Goal: Task Accomplishment & Management: Use online tool/utility

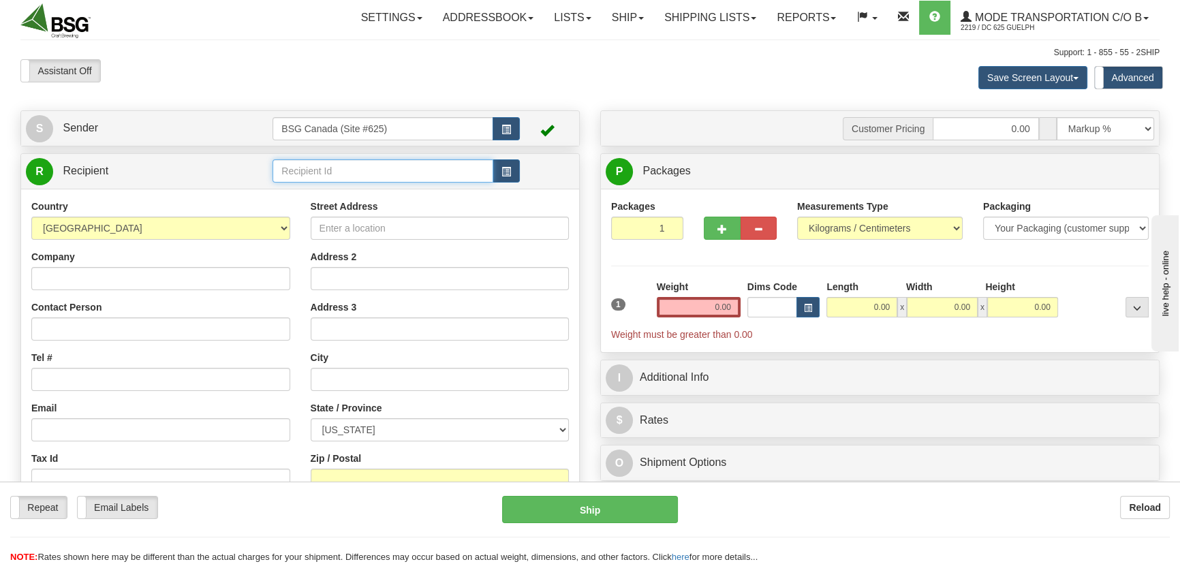
click at [383, 176] on input "text" at bounding box center [383, 170] width 220 height 23
click at [146, 230] on select "[GEOGRAPHIC_DATA] [GEOGRAPHIC_DATA] [GEOGRAPHIC_DATA] [GEOGRAPHIC_DATA] [US_STA…" at bounding box center [160, 228] width 259 height 23
select select "CA"
click at [31, 217] on select "[GEOGRAPHIC_DATA] [GEOGRAPHIC_DATA] [GEOGRAPHIC_DATA] [GEOGRAPHIC_DATA] [US_STA…" at bounding box center [160, 228] width 259 height 23
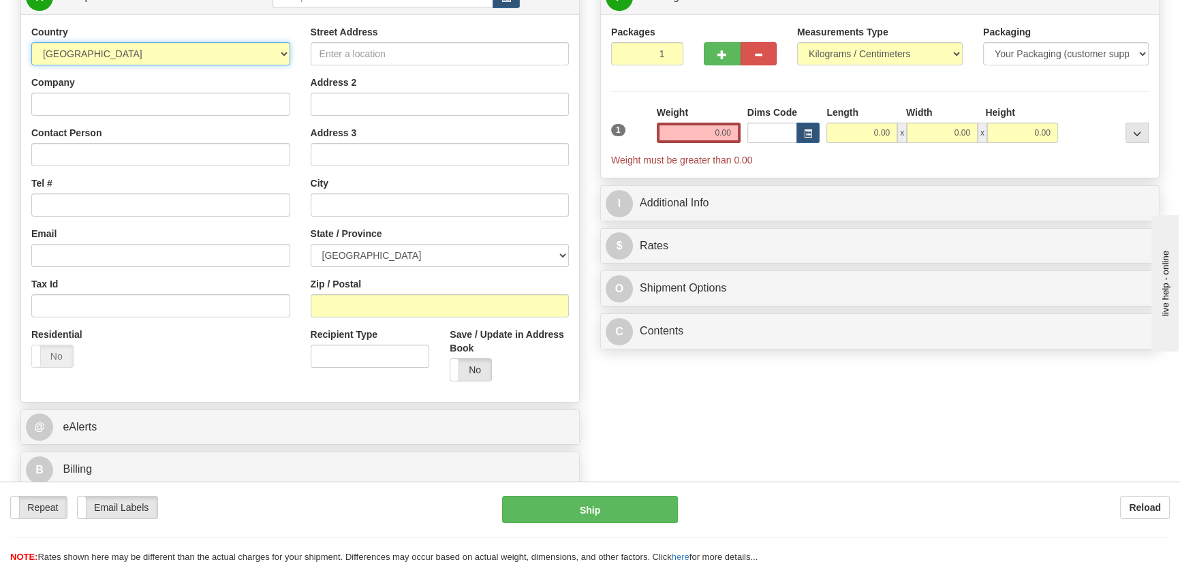
scroll to position [185, 0]
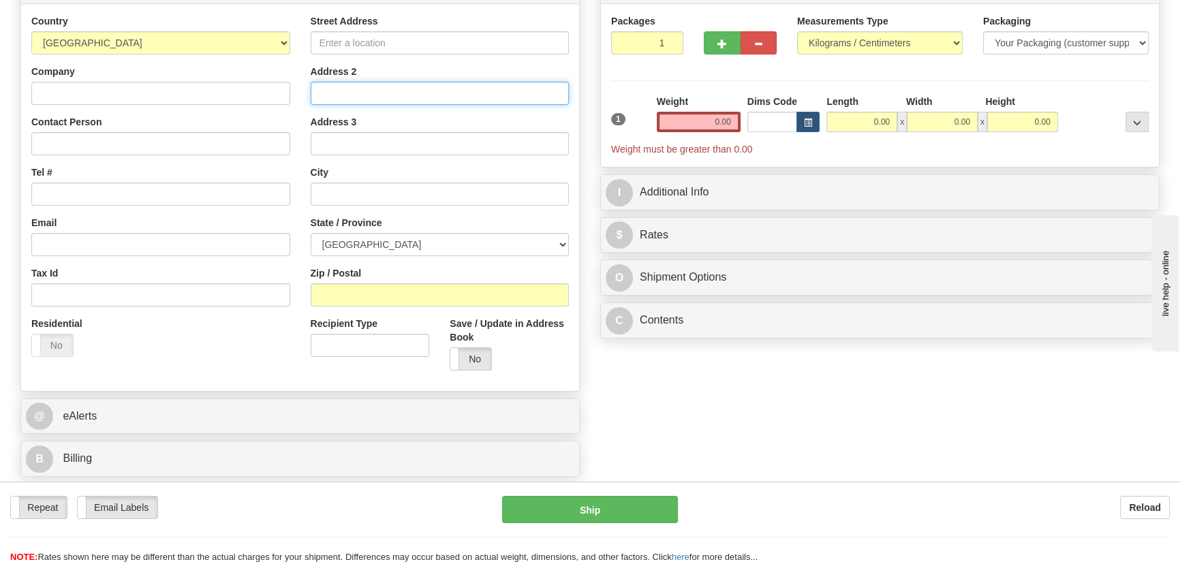
click at [368, 99] on input "Address 2" at bounding box center [440, 93] width 259 height 23
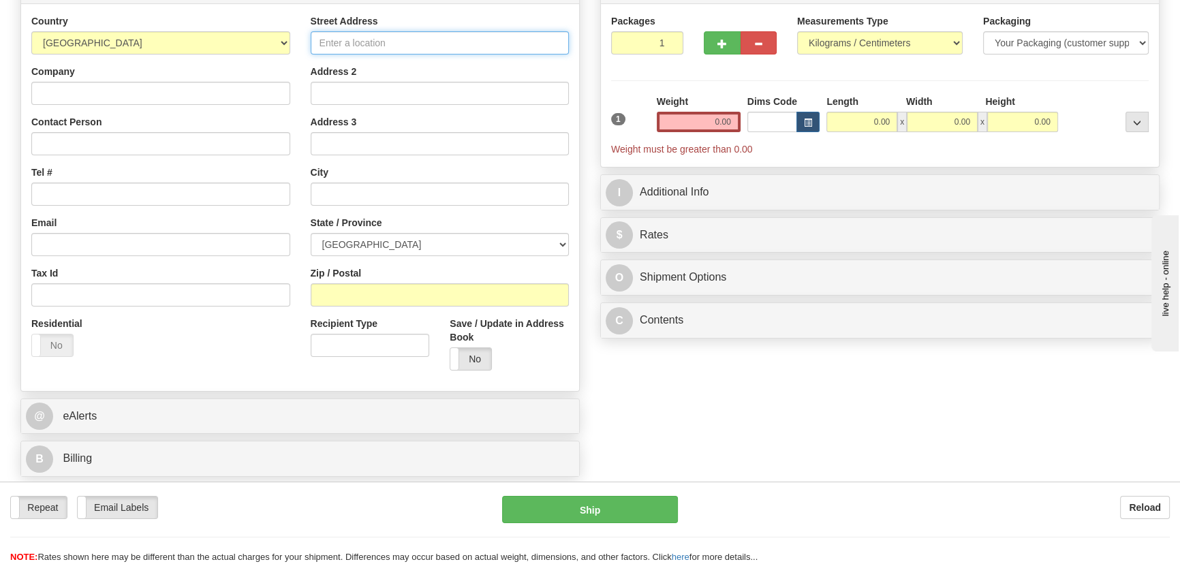
click at [364, 40] on input "Street Address" at bounding box center [440, 42] width 259 height 23
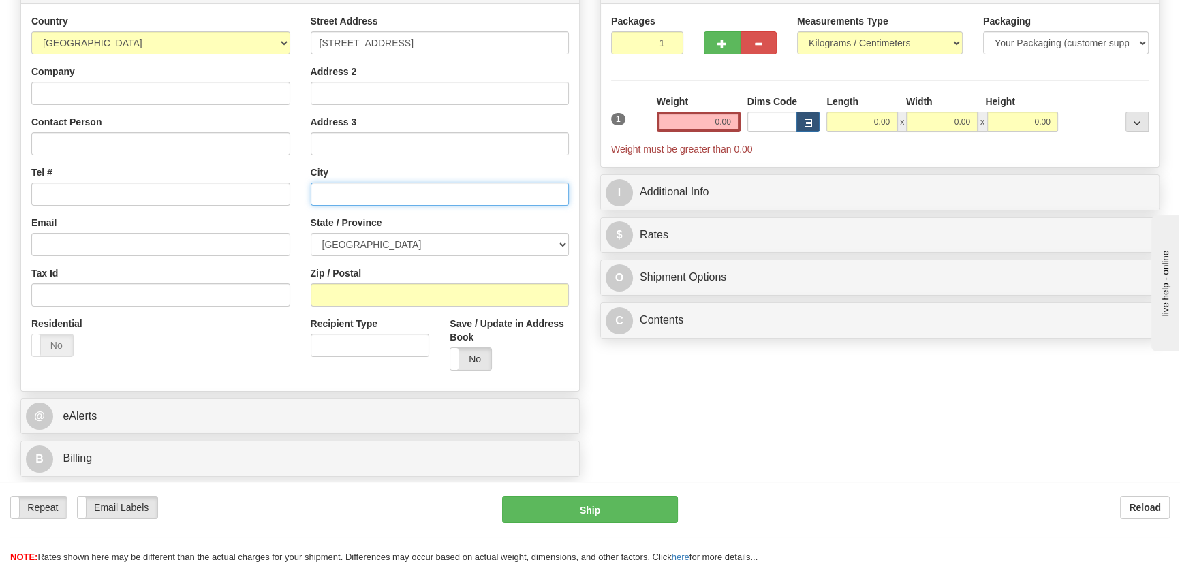
click at [396, 190] on input "text" at bounding box center [440, 194] width 259 height 23
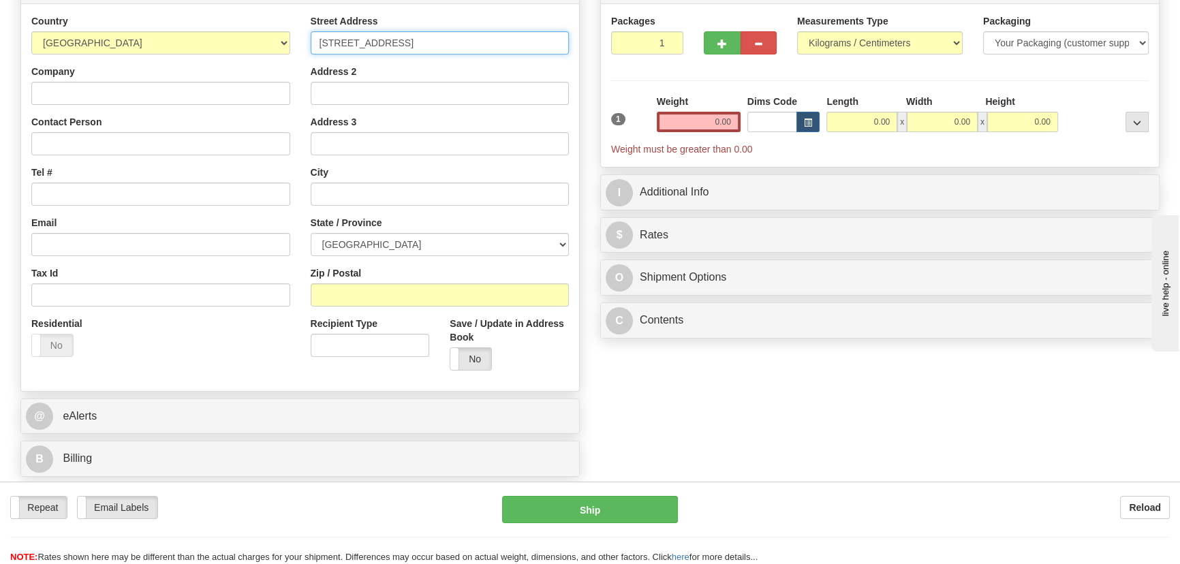
click at [422, 38] on input "[STREET_ADDRESS]" at bounding box center [440, 42] width 259 height 23
type input "[STREET_ADDRESS]"
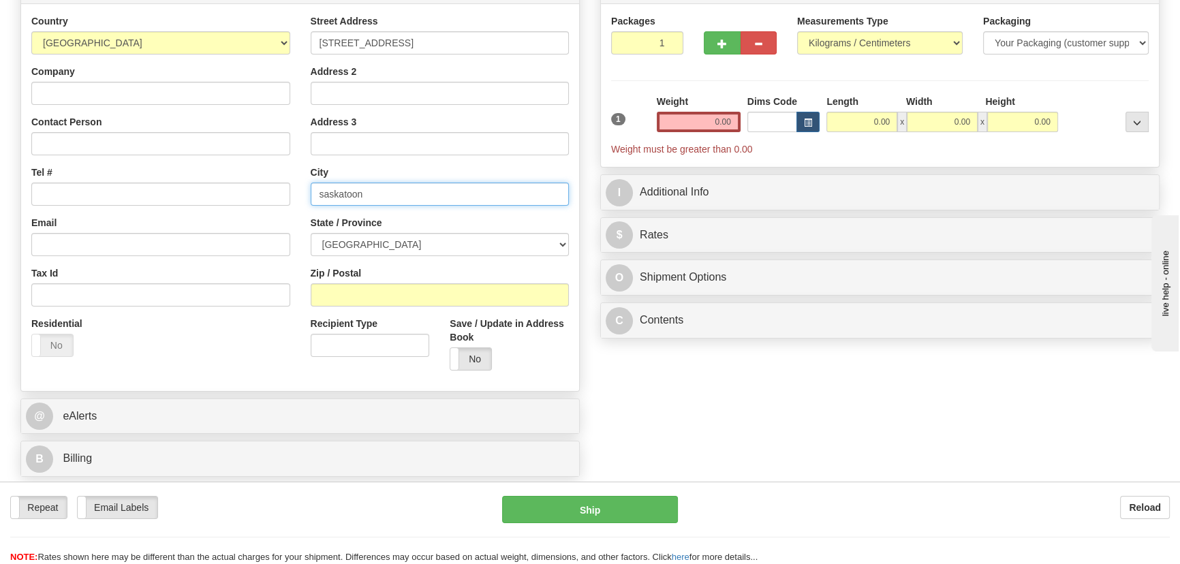
type input "saskatoon"
click at [400, 240] on select "[GEOGRAPHIC_DATA] [GEOGRAPHIC_DATA] [GEOGRAPHIC_DATA] [GEOGRAPHIC_DATA] [GEOGRA…" at bounding box center [440, 244] width 259 height 23
select select "SK"
click at [311, 233] on select "[GEOGRAPHIC_DATA] [GEOGRAPHIC_DATA] [GEOGRAPHIC_DATA] [GEOGRAPHIC_DATA] [GEOGRA…" at bounding box center [440, 244] width 259 height 23
click at [393, 305] on input "Zip / Postal" at bounding box center [440, 294] width 259 height 23
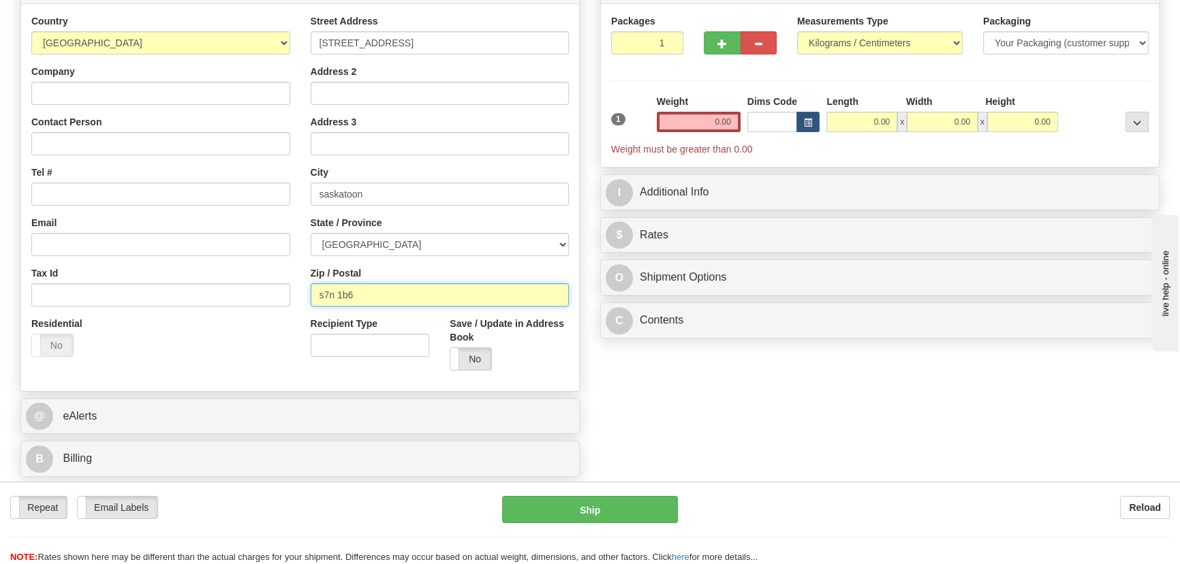
type input "s7n 1b6"
click at [722, 112] on input "0.00" at bounding box center [699, 122] width 84 height 20
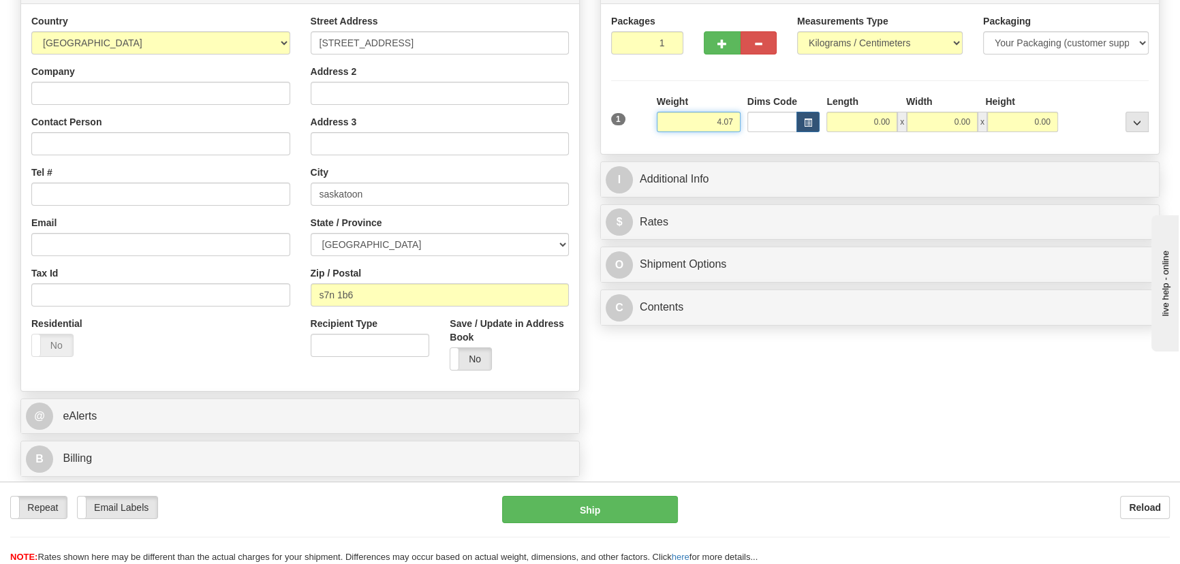
type input "4.07"
type input "19.00"
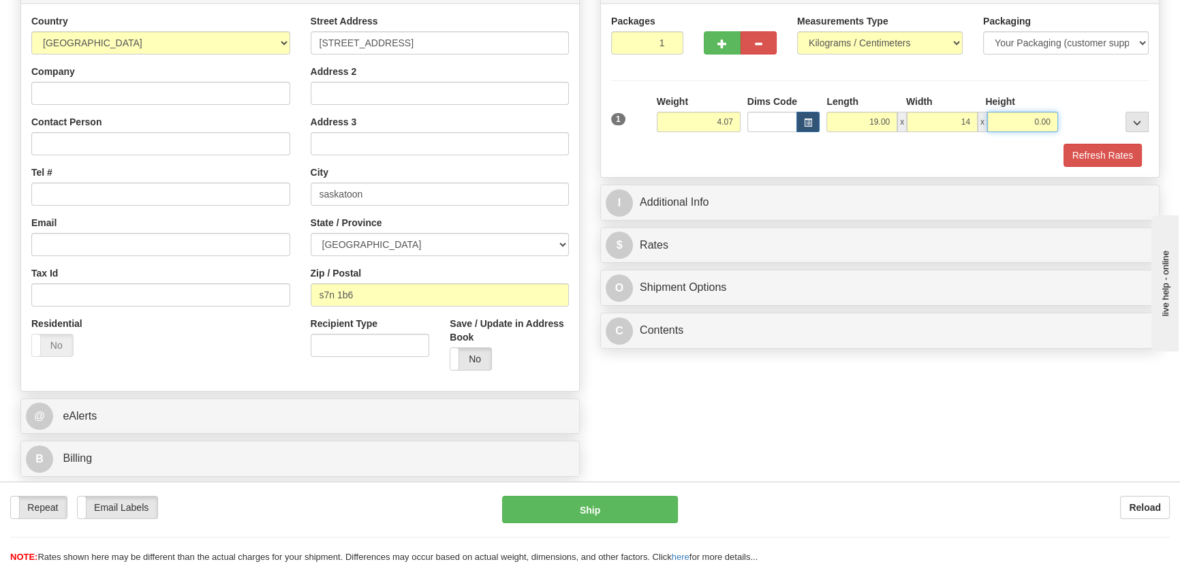
type input "14.00"
type input "1.00"
click at [1036, 123] on input "1.00" at bounding box center [1022, 122] width 71 height 20
type input "11.00"
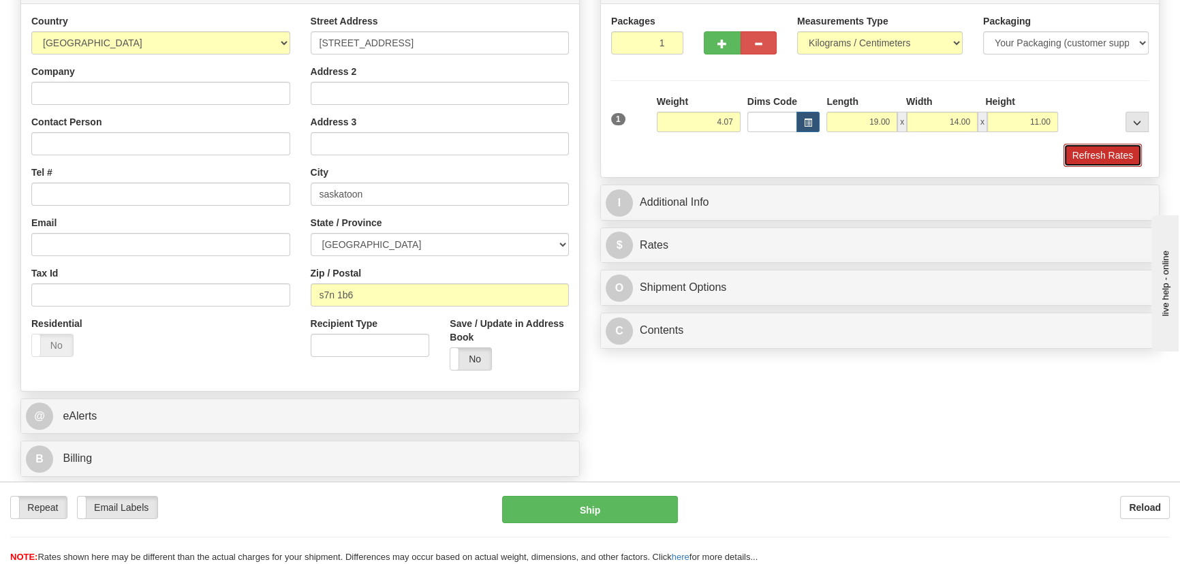
click at [1123, 155] on button "Refresh Rates" at bounding box center [1103, 155] width 78 height 23
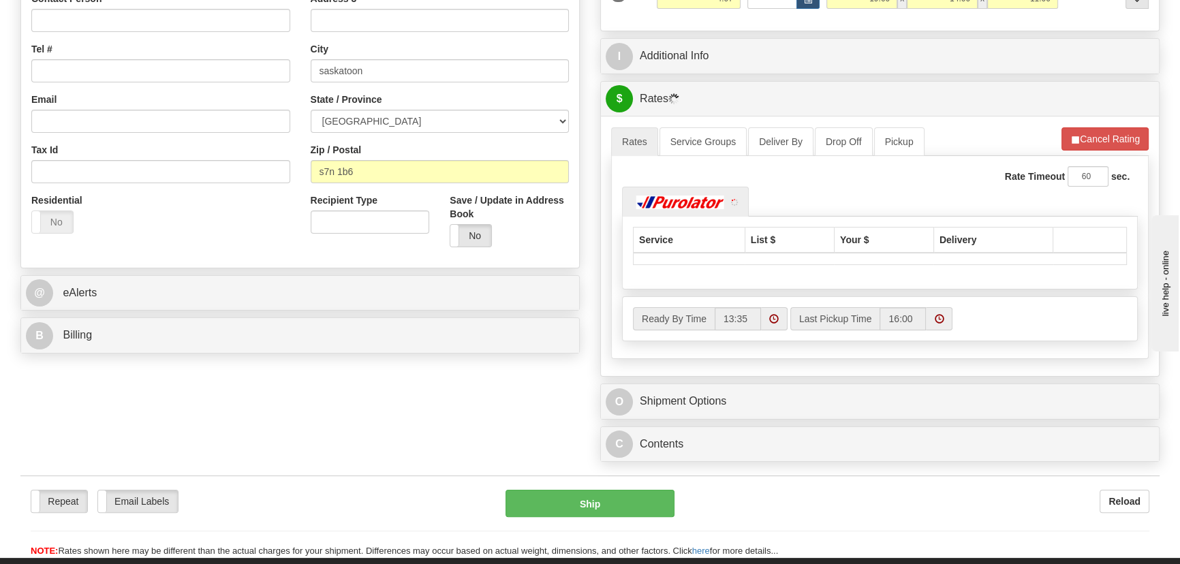
scroll to position [309, 0]
